Goal: Check status: Check status

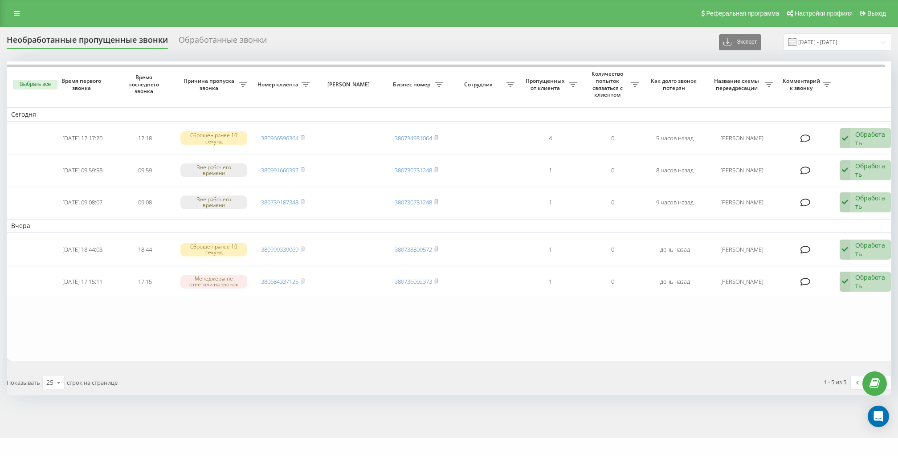
click at [190, 41] on div "Обработанные звонки" at bounding box center [223, 42] width 88 height 14
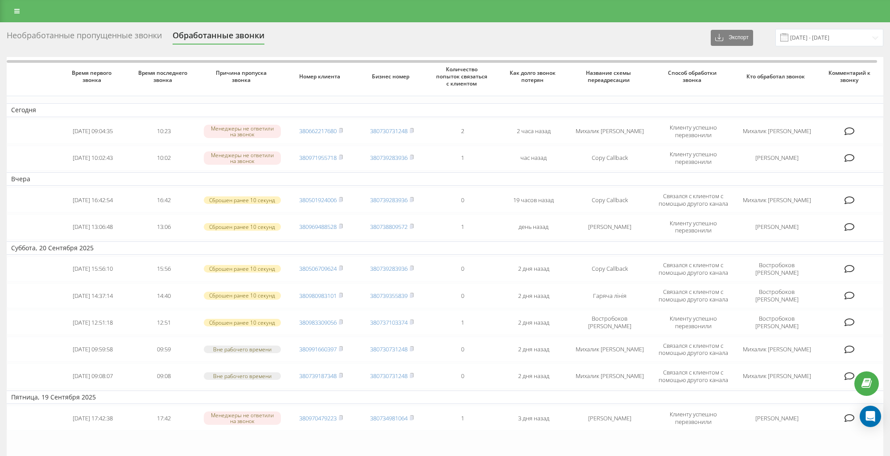
click at [129, 39] on div "Необработанные пропущенные звонки" at bounding box center [84, 38] width 155 height 14
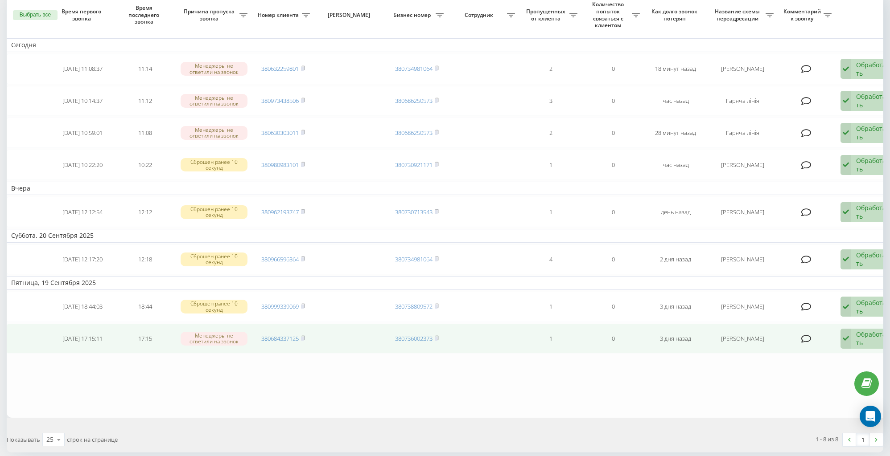
scroll to position [104, 0]
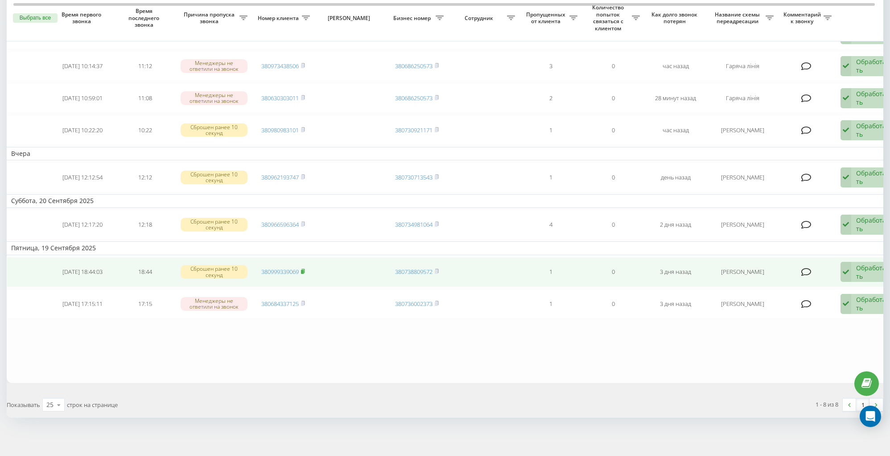
click at [303, 270] on rect at bounding box center [302, 272] width 3 height 4
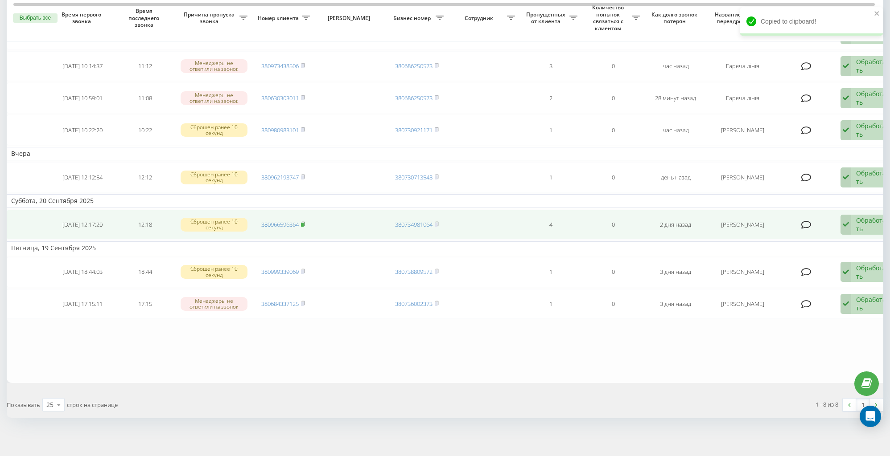
click at [303, 223] on rect at bounding box center [302, 225] width 3 height 4
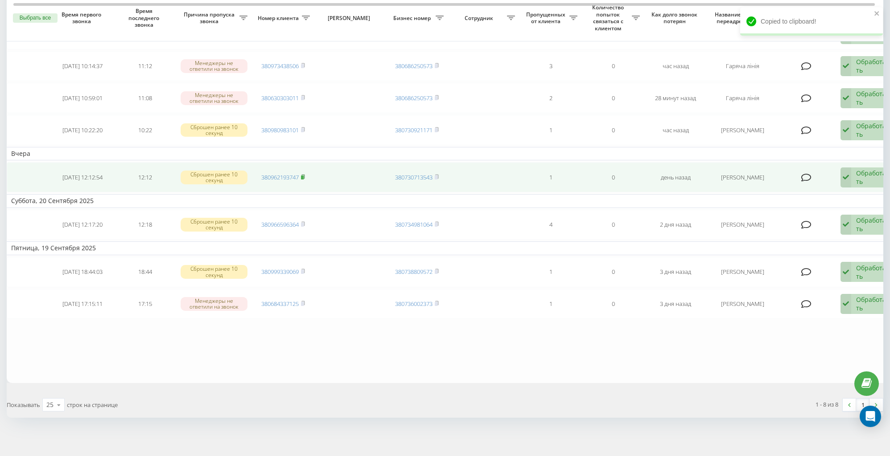
click at [305, 175] on icon at bounding box center [303, 176] width 4 height 5
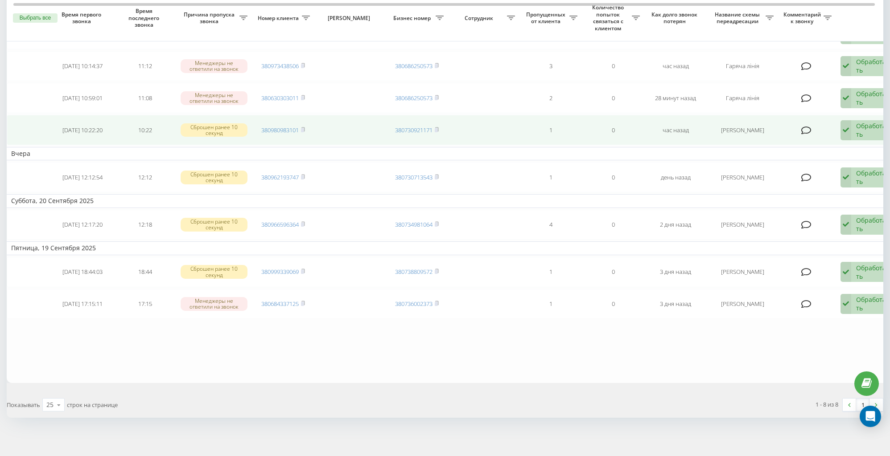
click at [306, 127] on td "380980983101" at bounding box center [283, 130] width 62 height 30
click at [305, 127] on icon at bounding box center [303, 129] width 4 height 5
click at [304, 127] on icon at bounding box center [302, 129] width 3 height 4
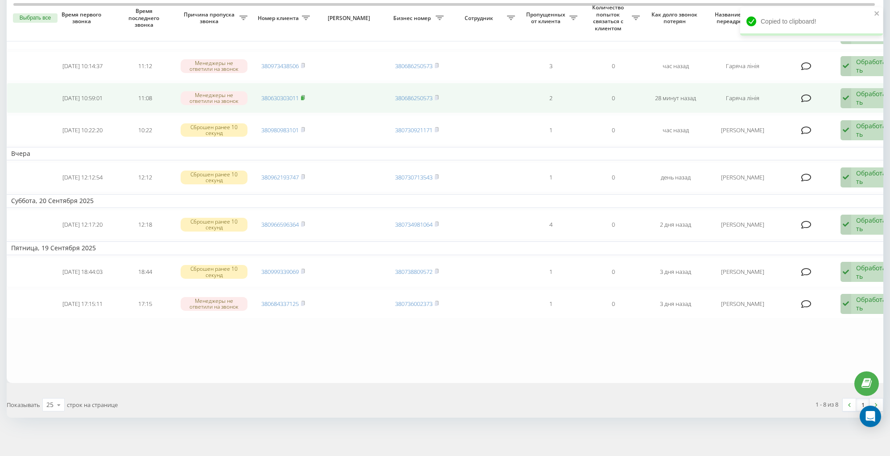
click at [305, 96] on icon at bounding box center [303, 97] width 4 height 5
